Goal: Transaction & Acquisition: Purchase product/service

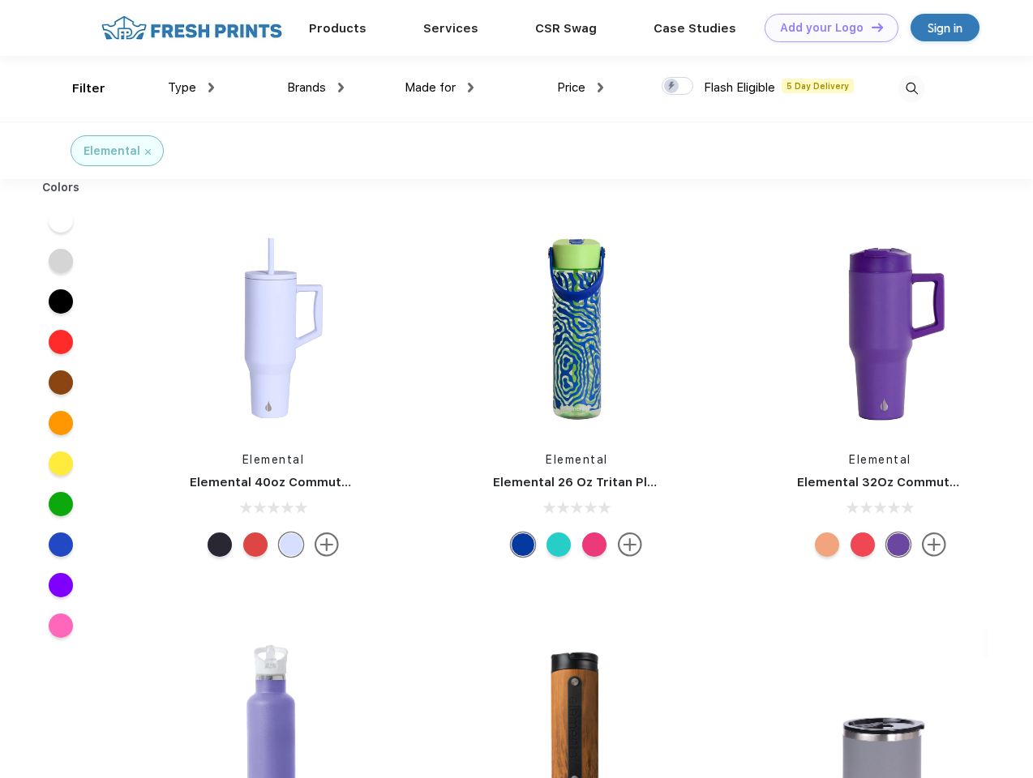
click at [825, 28] on link "Add your Logo Design Tool" at bounding box center [832, 28] width 134 height 28
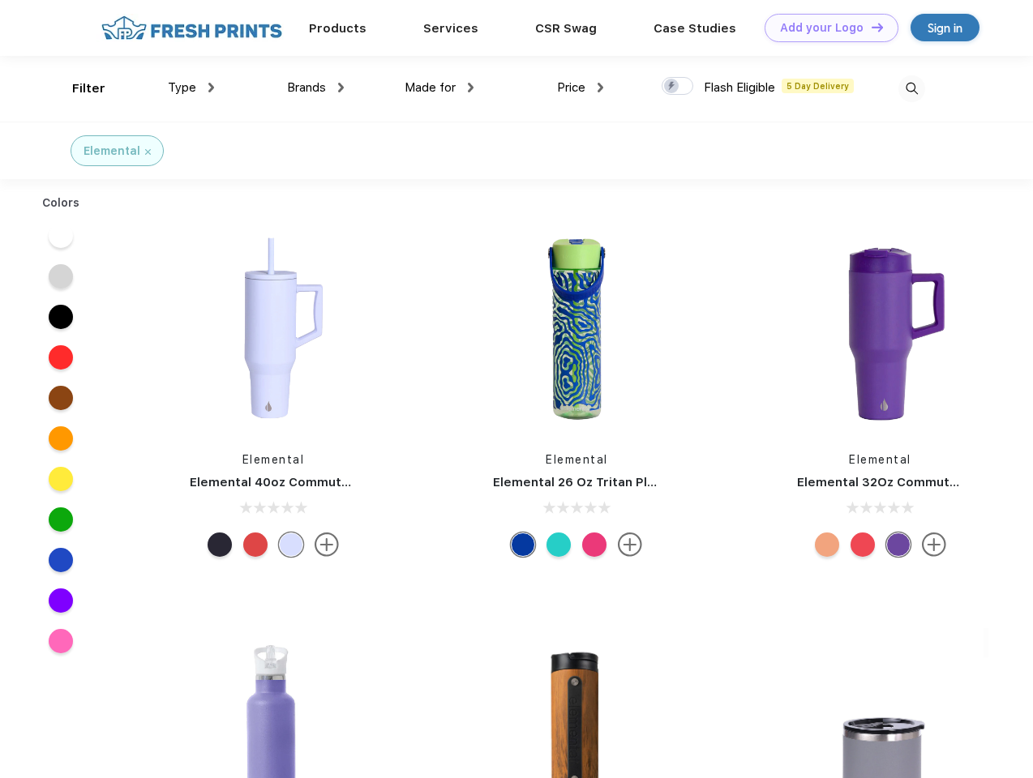
click at [0, 0] on div "Design Tool" at bounding box center [0, 0] width 0 height 0
click at [870, 27] on link "Add your Logo Design Tool" at bounding box center [832, 28] width 134 height 28
click at [78, 88] on div "Filter" at bounding box center [88, 88] width 33 height 19
click at [191, 88] on span "Type" at bounding box center [182, 87] width 28 height 15
click at [315, 88] on span "Brands" at bounding box center [306, 87] width 39 height 15
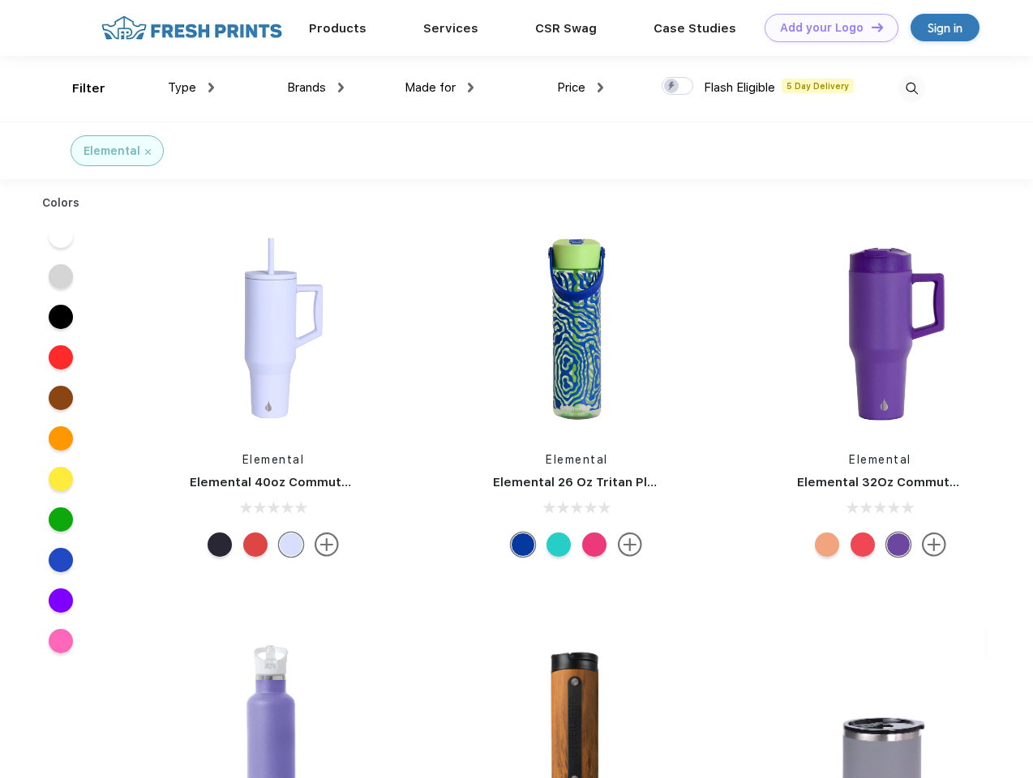
click at [439, 88] on span "Made for" at bounding box center [430, 87] width 51 height 15
click at [580, 88] on span "Price" at bounding box center [571, 87] width 28 height 15
click at [678, 87] on div at bounding box center [678, 86] width 32 height 18
click at [672, 87] on input "checkbox" at bounding box center [667, 81] width 11 height 11
click at [911, 88] on img at bounding box center [911, 88] width 27 height 27
